Goal: Complete application form

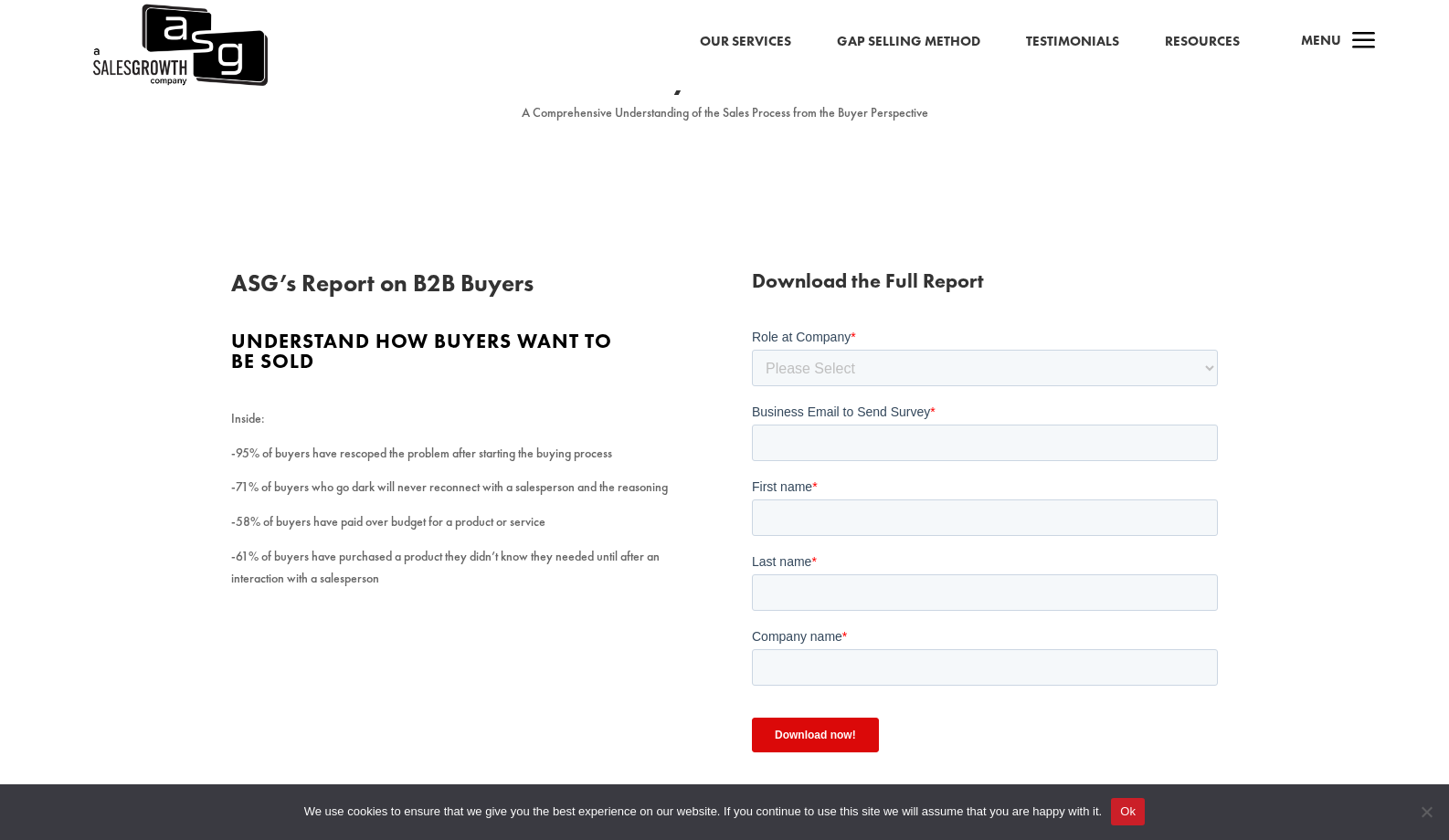
scroll to position [113, 0]
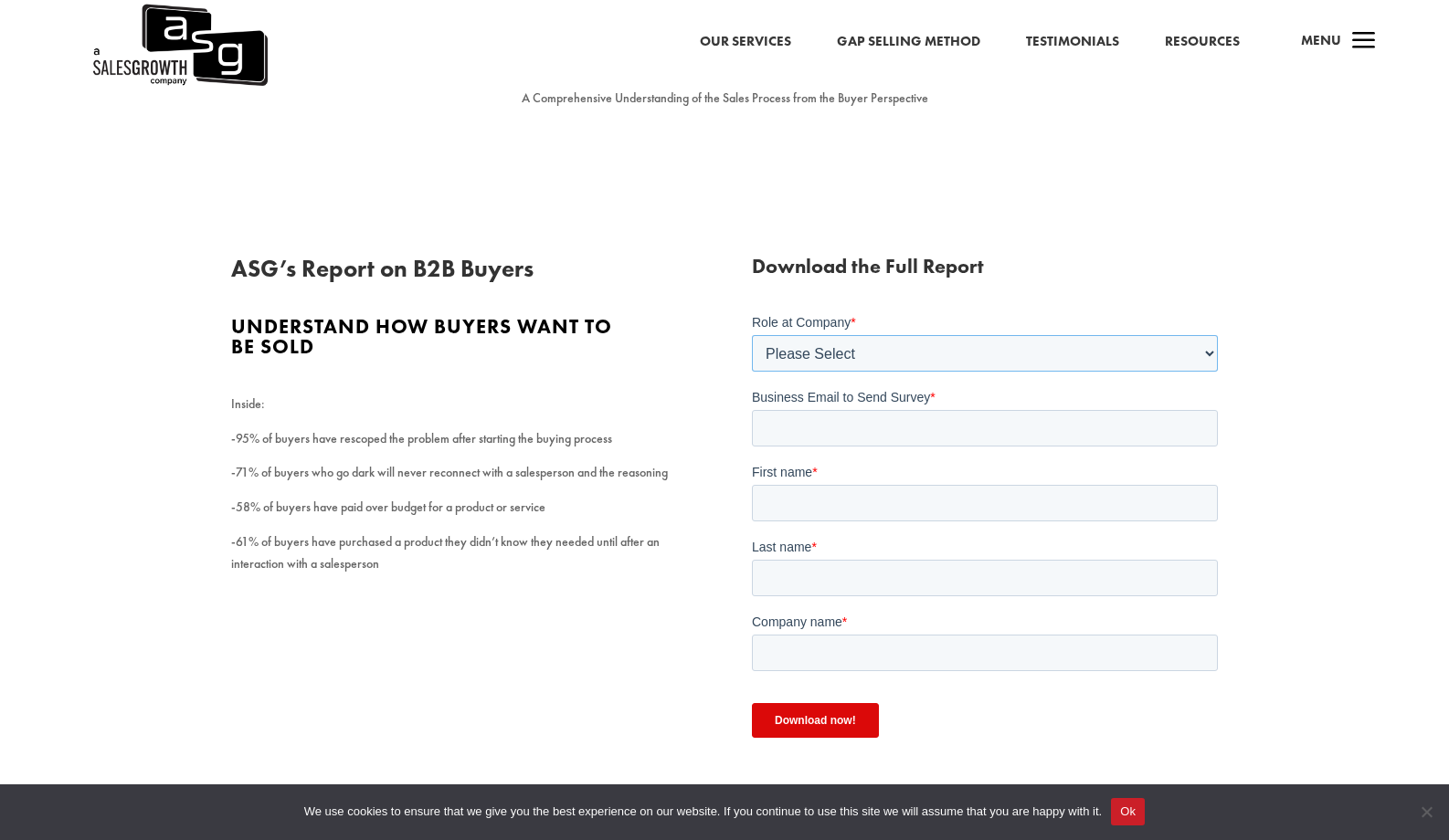
click at [1135, 352] on select "Please Select C-Level (CRO, CSO, etc) Senior Leadership (VP of Sales, VP of Ena…" at bounding box center [984, 354] width 465 height 37
click at [751, 335] on select "Please Select C-Level (CRO, CSO, etc) Senior Leadership (VP of Sales, VP of Ena…" at bounding box center [984, 354] width 465 height 37
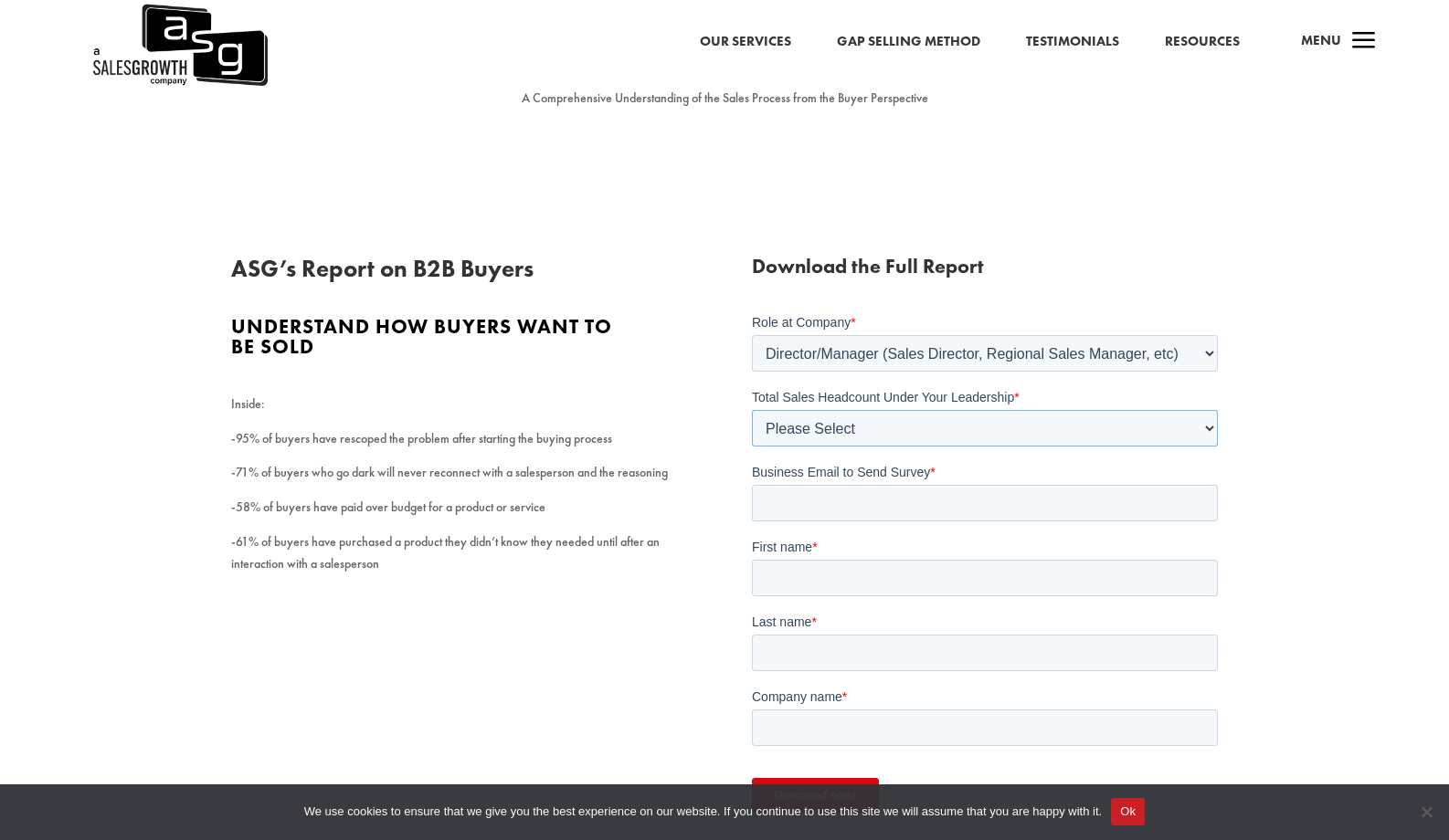
click at [902, 428] on select "Please Select Just Me 1-9 [PHONE_NUMBER] [PHONE_NUMBER]+" at bounding box center [984, 429] width 465 height 37
click at [1155, 354] on select "Please Select C-Level (CRO, CSO, etc) Senior Leadership (VP of Sales, VP of Ena…" at bounding box center [984, 354] width 465 height 37
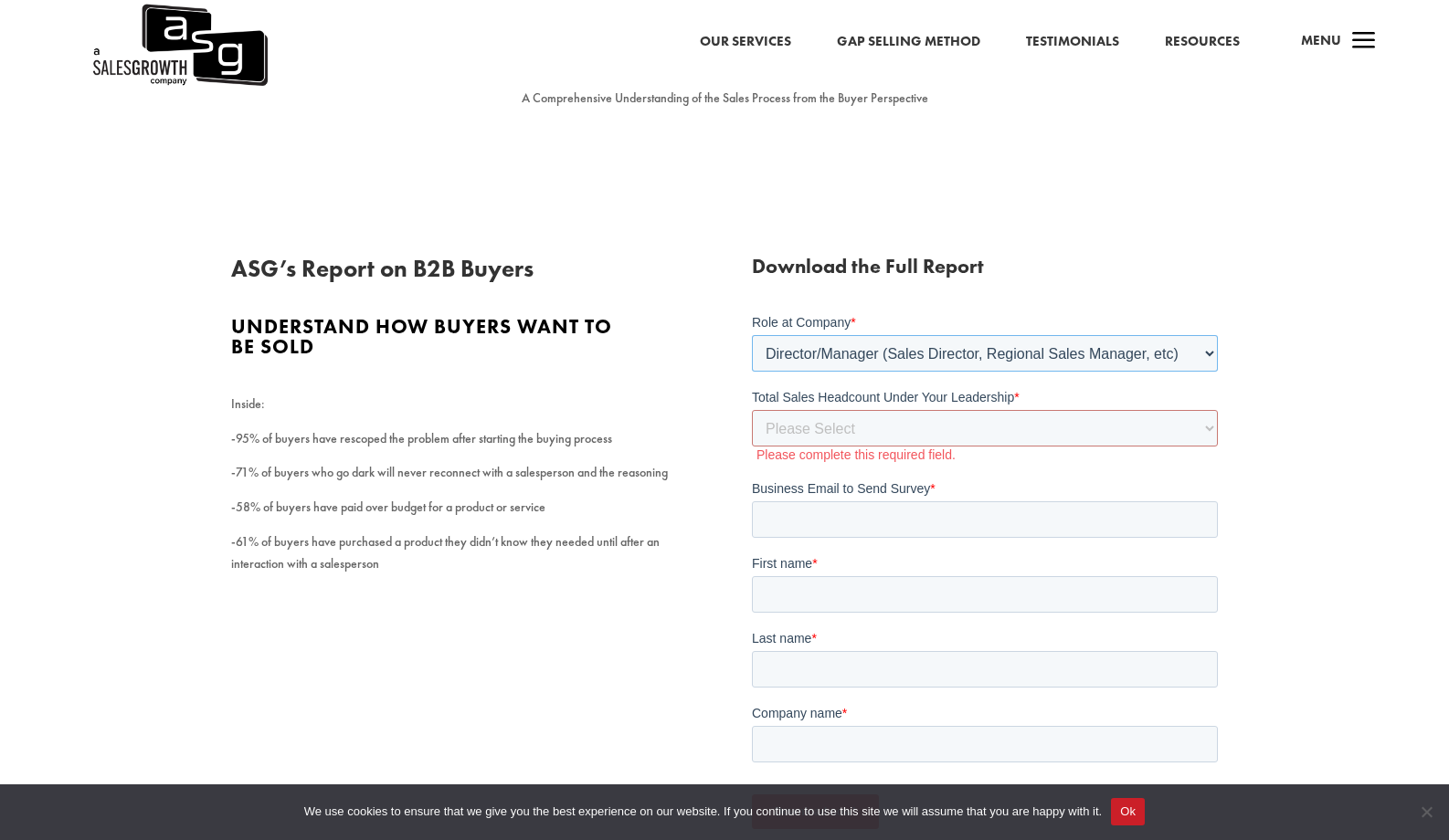
select select "Individual Contributor (AE, SDR, CSM, etc)"
click at [751, 335] on select "Please Select C-Level (CRO, CSO, etc) Senior Leadership (VP of Sales, VP of Ena…" at bounding box center [984, 354] width 465 height 37
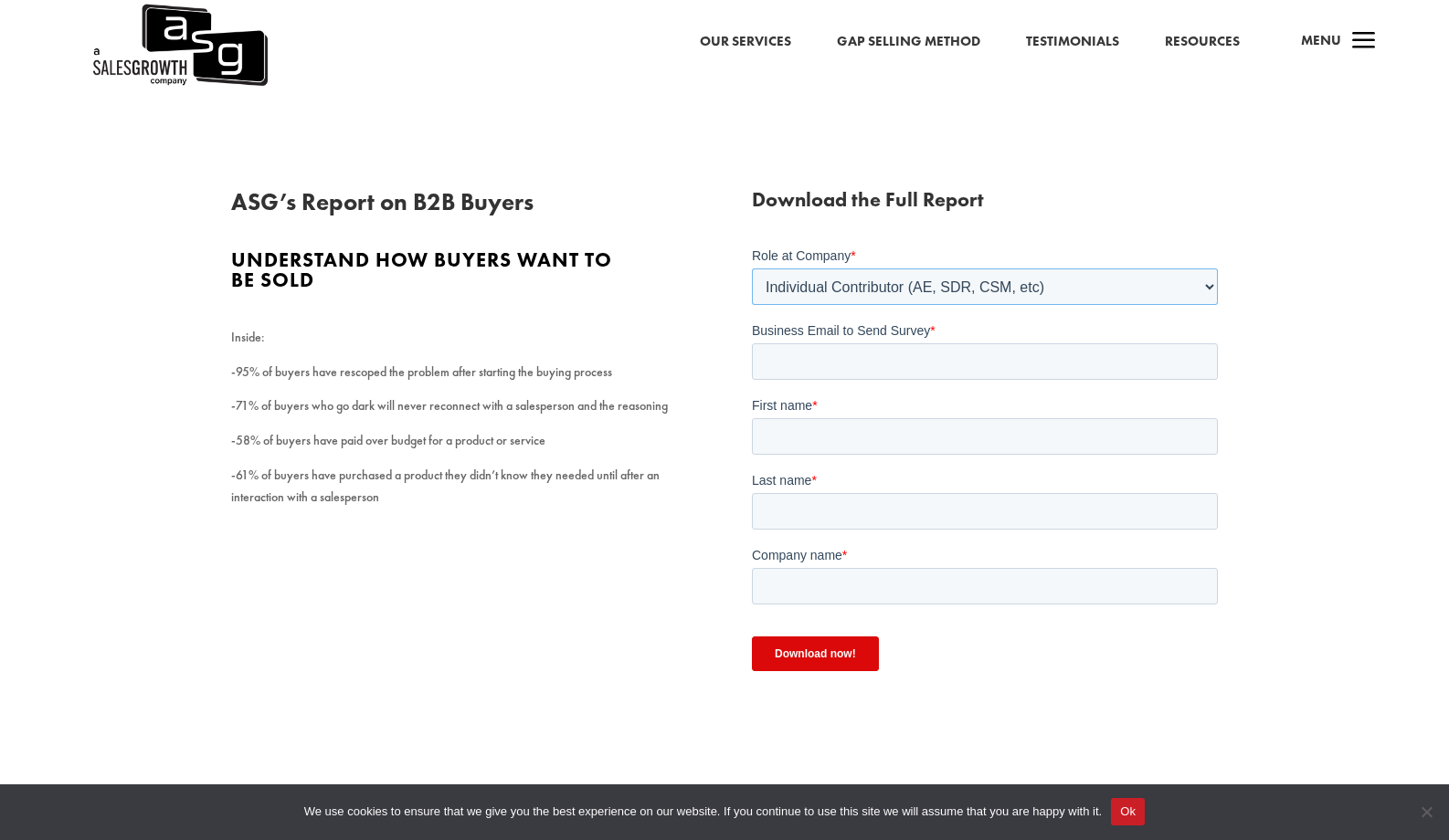
scroll to position [188, 0]
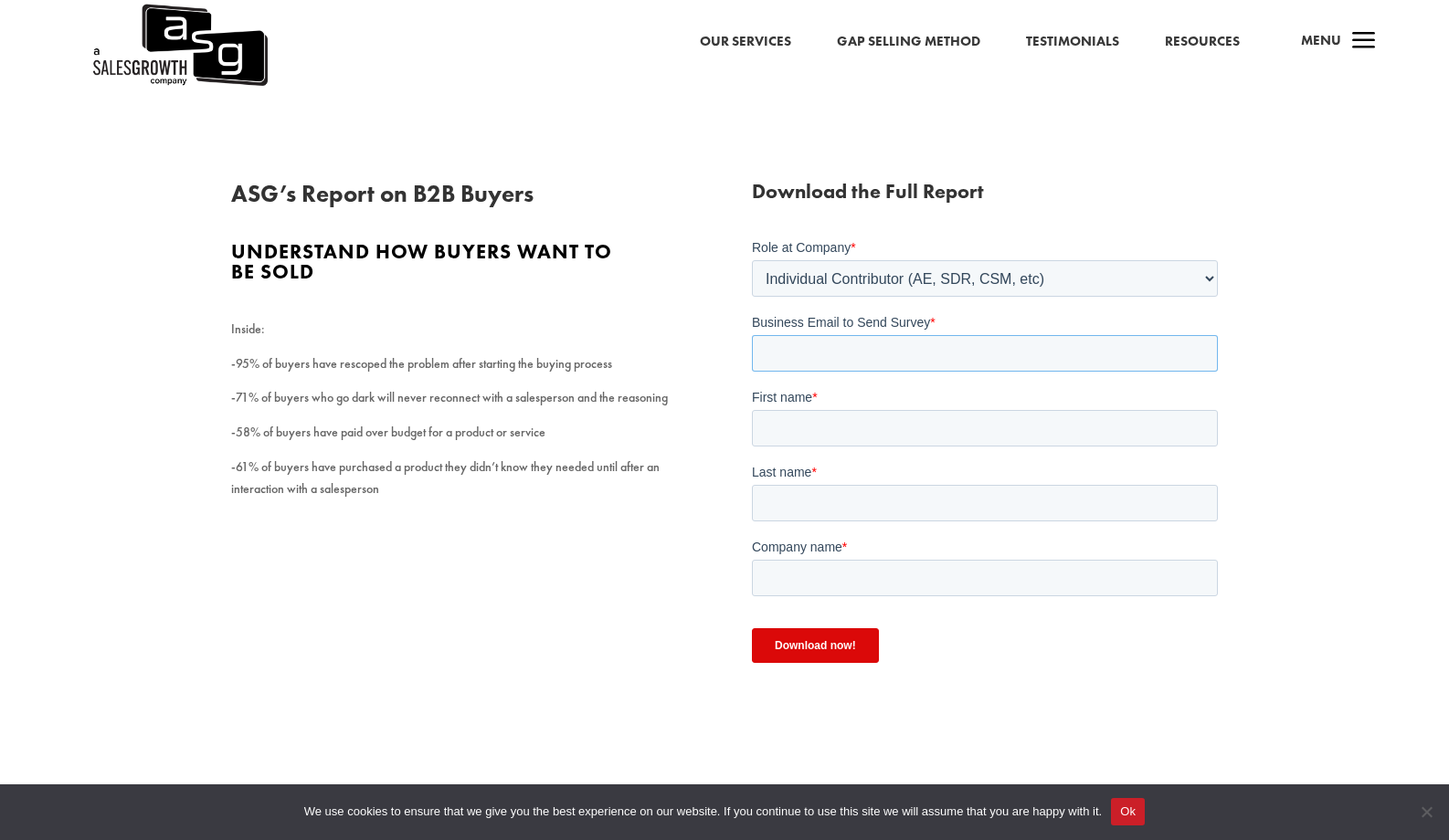
click at [973, 367] on input "Business Email to Send Survey *" at bounding box center [984, 354] width 465 height 37
type input "[EMAIL_ADDRESS][DOMAIN_NAME]"
click at [912, 420] on input "First name *" at bounding box center [984, 429] width 465 height 37
type input "[PERSON_NAME]"
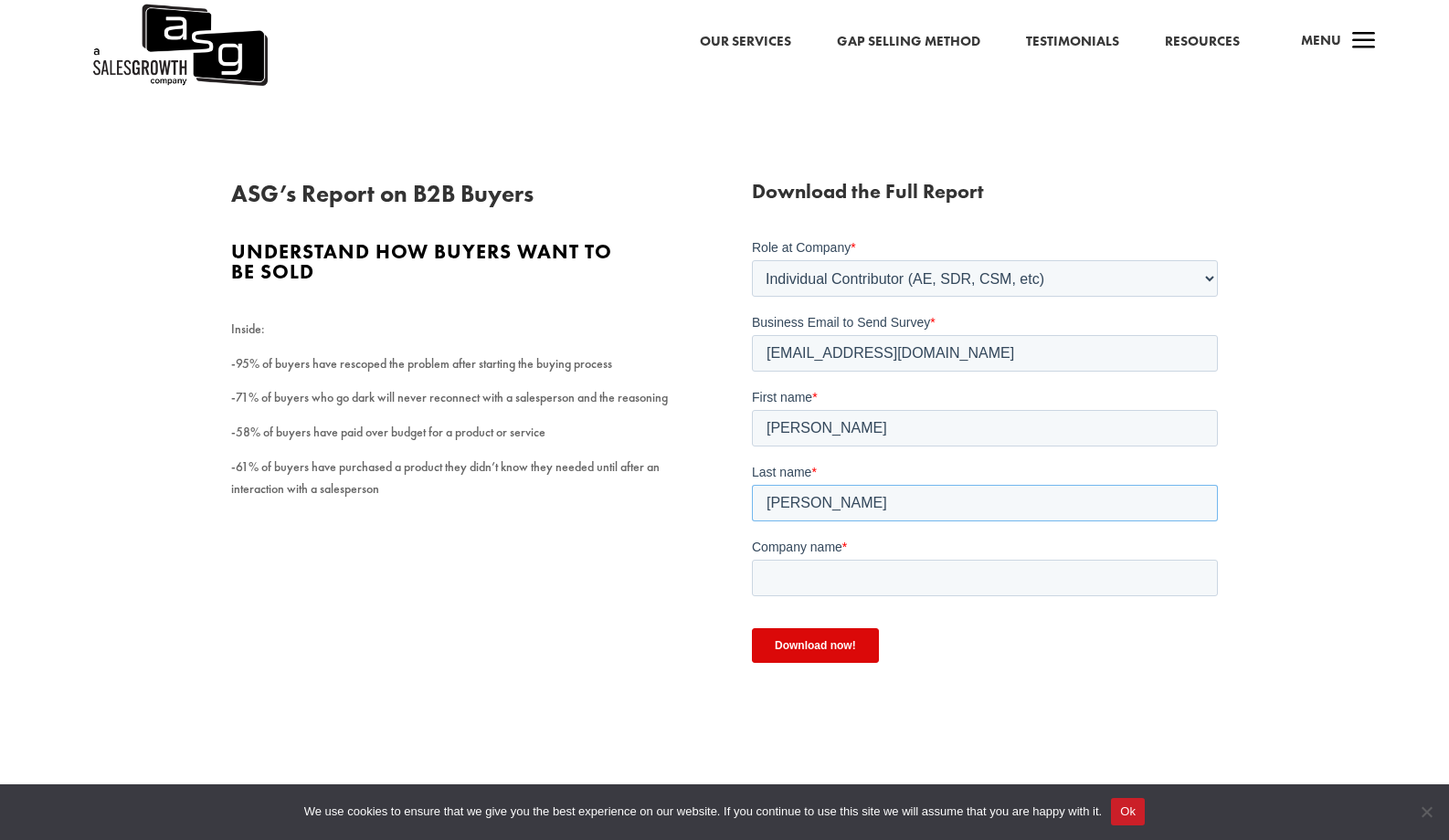
type input "[PERSON_NAME]"
click at [1184, 281] on select "Please Select C-Level (CRO, CSO, etc) Senior Leadership (VP of Sales, VP of Ena…" at bounding box center [984, 279] width 465 height 37
click at [751, 260] on select "Please Select C-Level (CRO, CSO, etc) Senior Leadership (VP of Sales, VP of Ena…" at bounding box center [984, 279] width 465 height 37
click at [800, 581] on input "Shipwise" at bounding box center [984, 578] width 465 height 37
click at [965, 581] on input "ShipWise" at bounding box center [984, 578] width 465 height 37
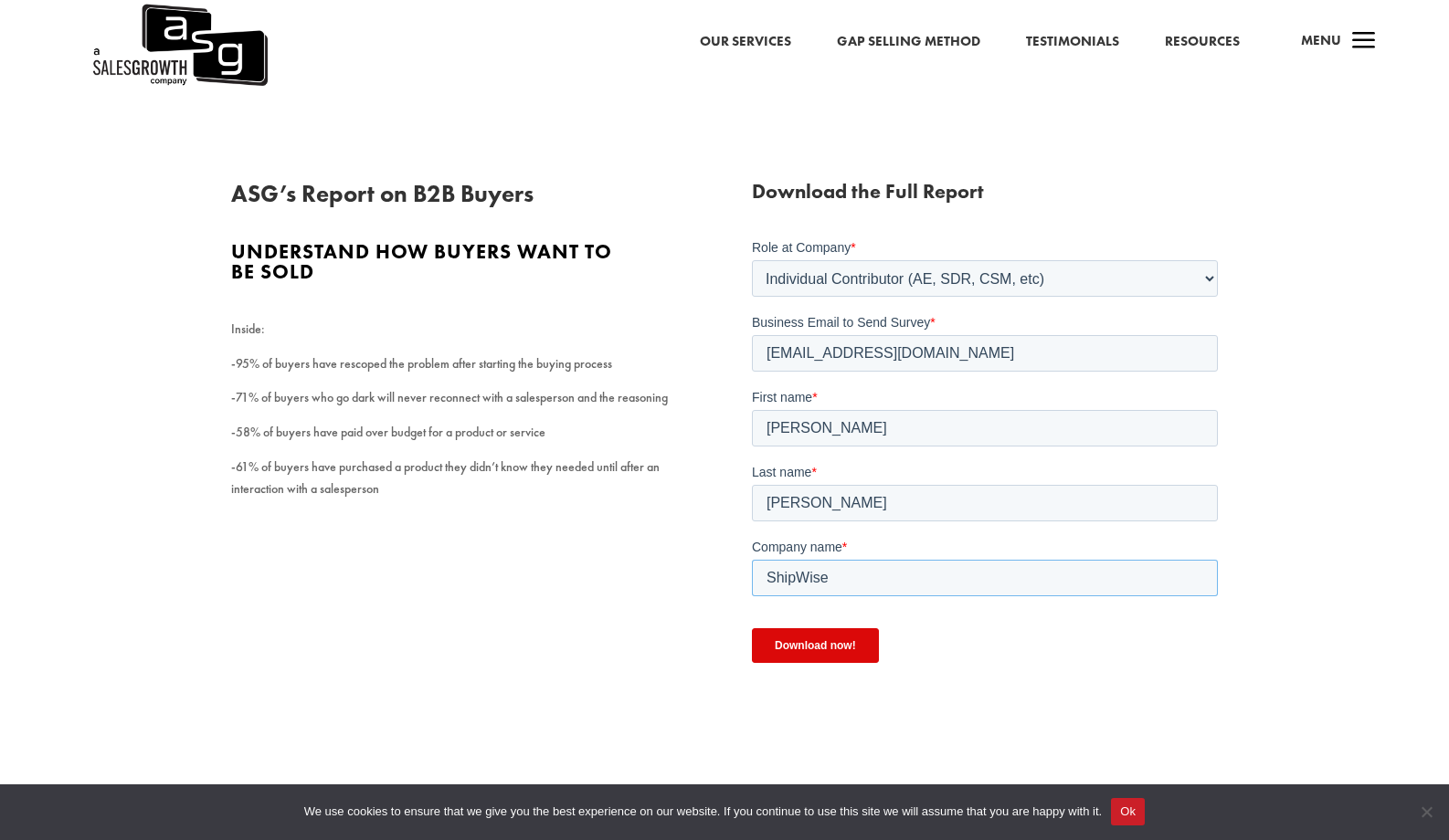
type input "ShipWise"
